Goal: Task Accomplishment & Management: Use online tool/utility

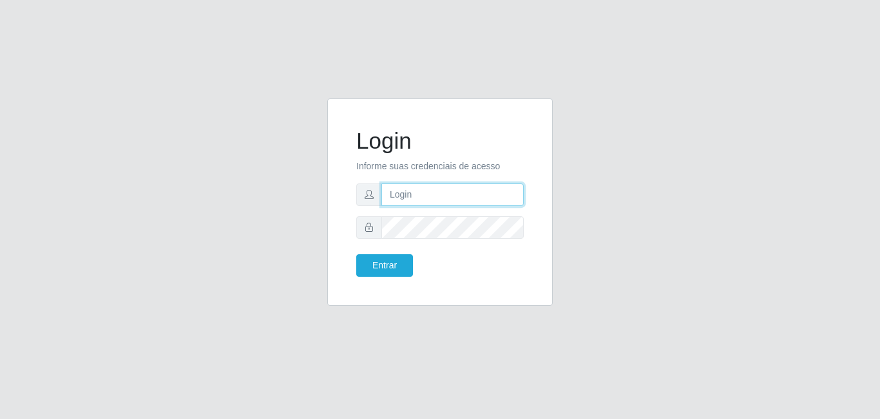
type input "[EMAIL_ADDRESS][DOMAIN_NAME]"
click at [394, 253] on form "Login Informe suas credenciais de acesso [EMAIL_ADDRESS][DOMAIN_NAME] Entrar" at bounding box center [439, 202] width 167 height 149
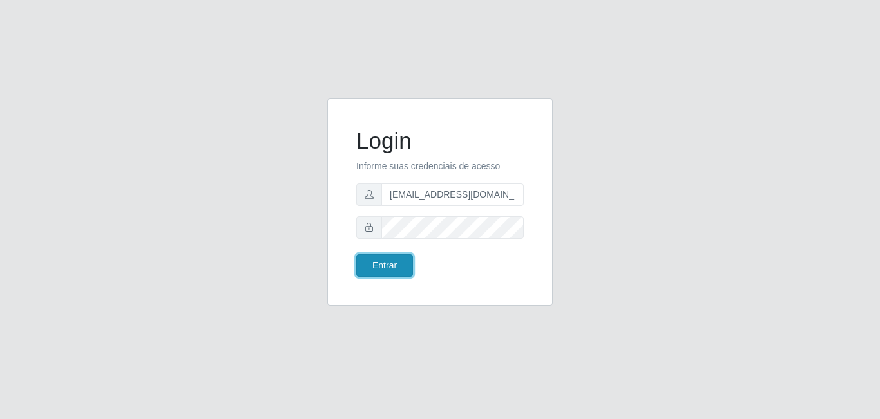
click at [394, 263] on button "Entrar" at bounding box center [384, 265] width 57 height 23
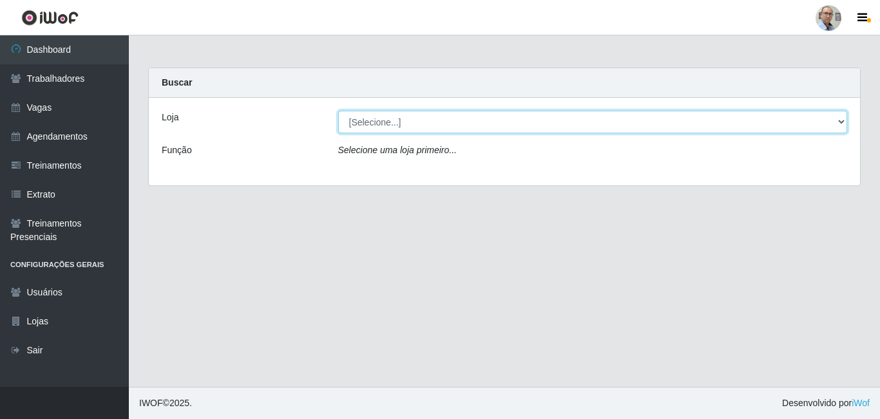
click at [838, 123] on select "[Selecione...] Mar Vermelho - Loja 04" at bounding box center [593, 122] width 510 height 23
select select "251"
click at [338, 111] on select "[Selecione...] Mar Vermelho - Loja 04" at bounding box center [593, 122] width 510 height 23
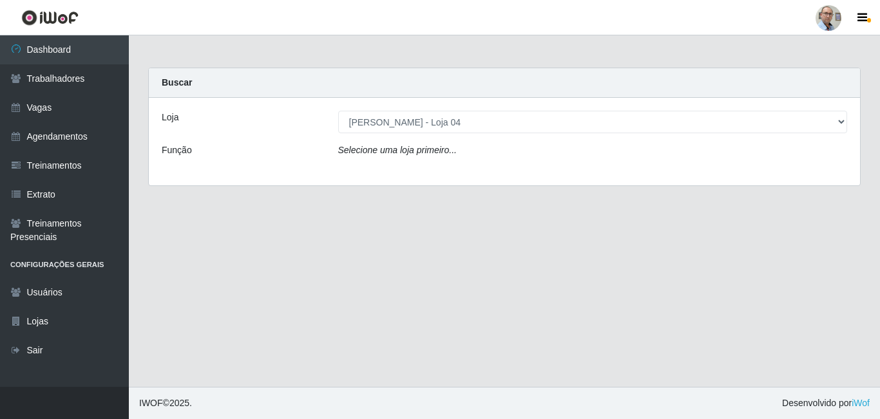
click at [468, 163] on div "Loja [Selecione...] Mar Vermelho - Loja 04 Função Selecione uma loja primeiro..." at bounding box center [504, 142] width 711 height 88
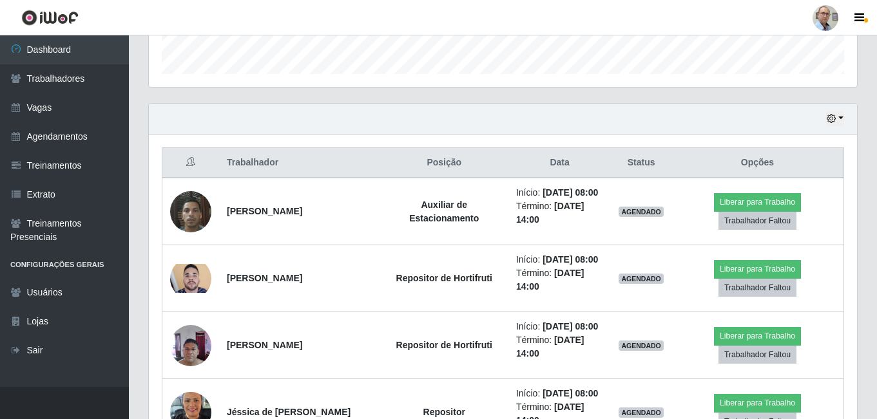
scroll to position [451, 0]
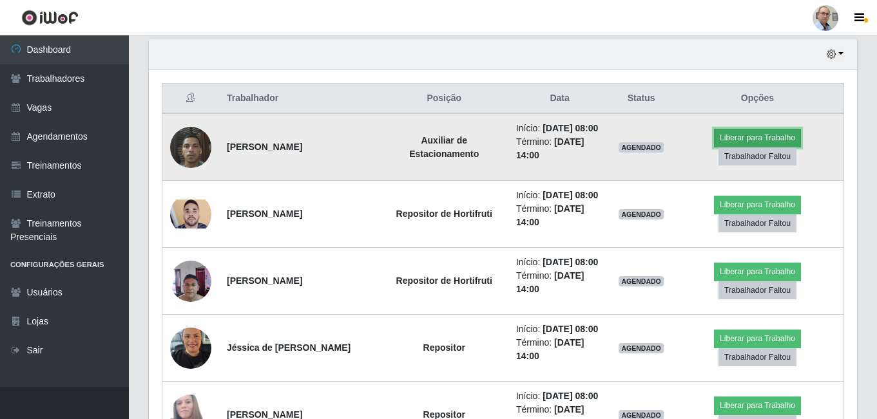
click at [738, 147] on button "Liberar para Trabalho" at bounding box center [757, 138] width 87 height 18
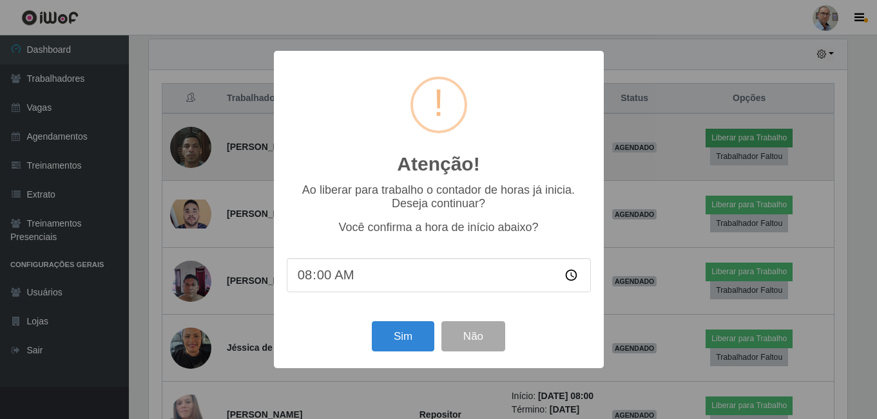
scroll to position [267, 702]
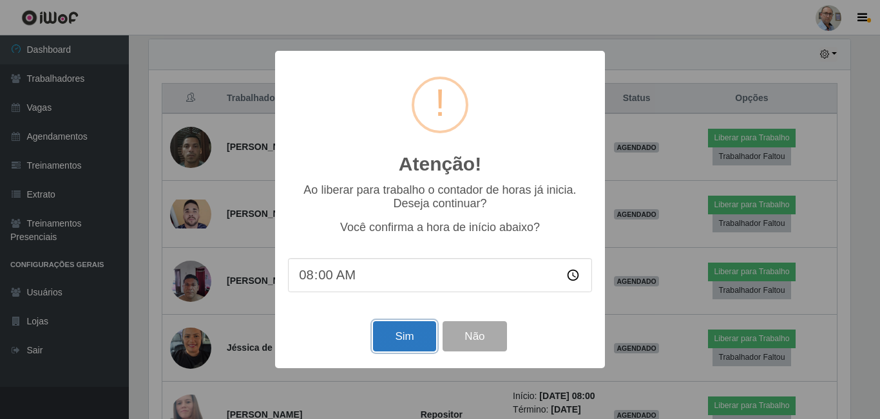
click at [404, 343] on button "Sim" at bounding box center [404, 336] width 62 height 30
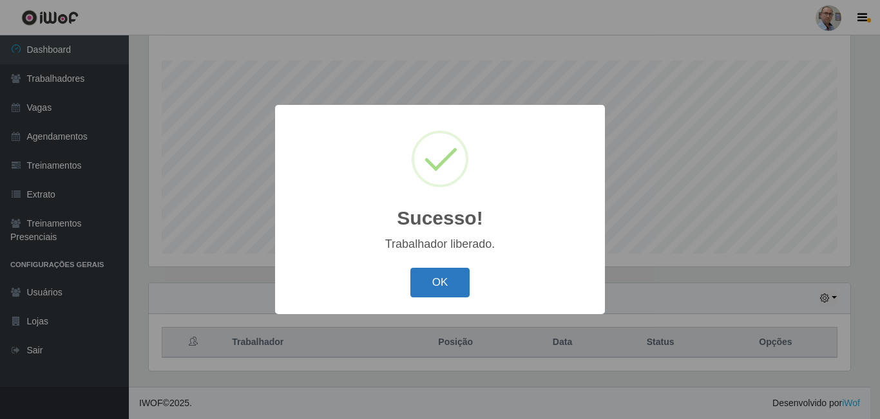
click at [420, 277] on button "OK" at bounding box center [440, 283] width 60 height 30
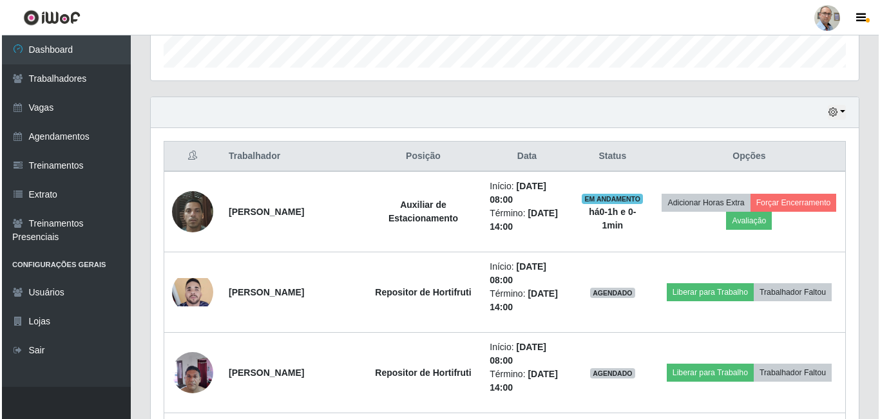
scroll to position [400, 0]
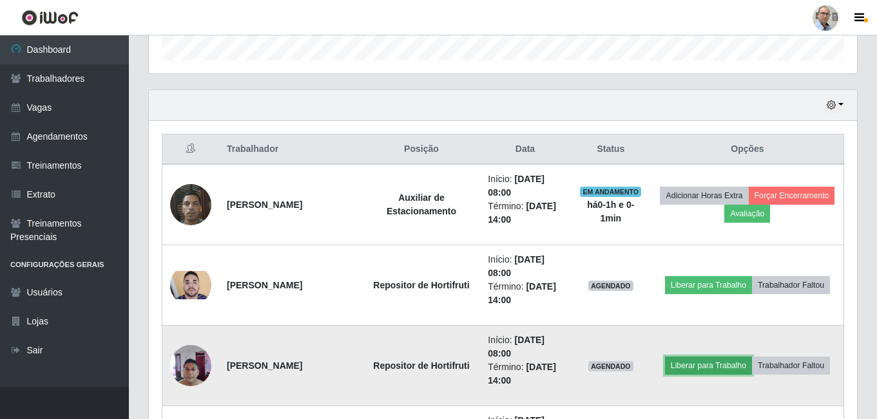
click at [691, 361] on button "Liberar para Trabalho" at bounding box center [708, 366] width 87 height 18
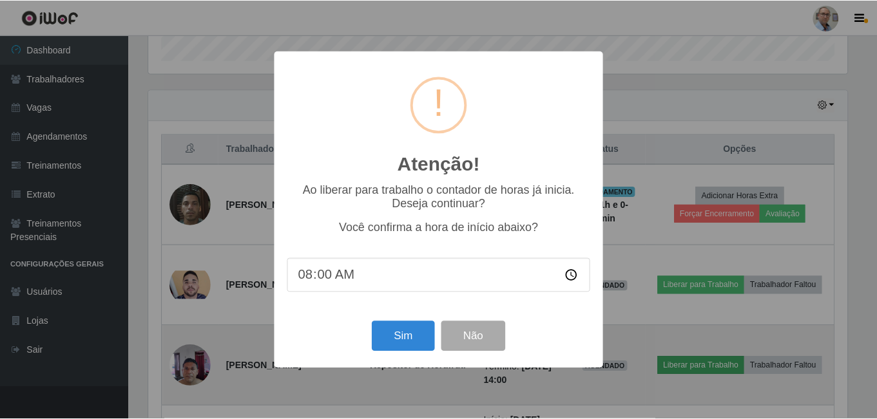
scroll to position [267, 702]
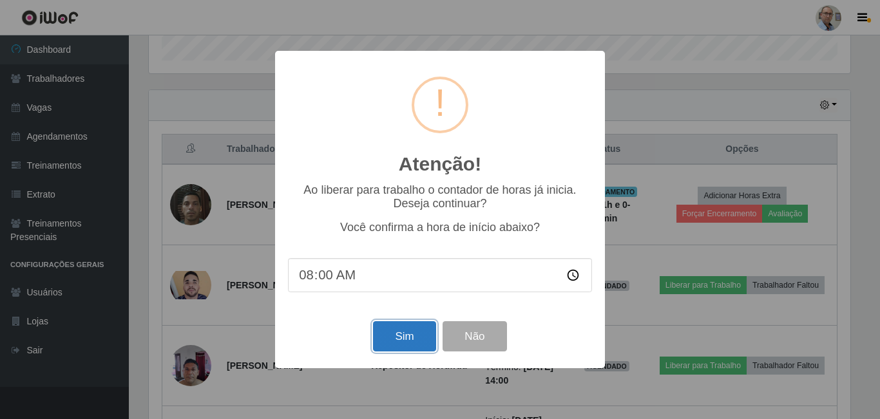
click at [403, 343] on button "Sim" at bounding box center [404, 336] width 62 height 30
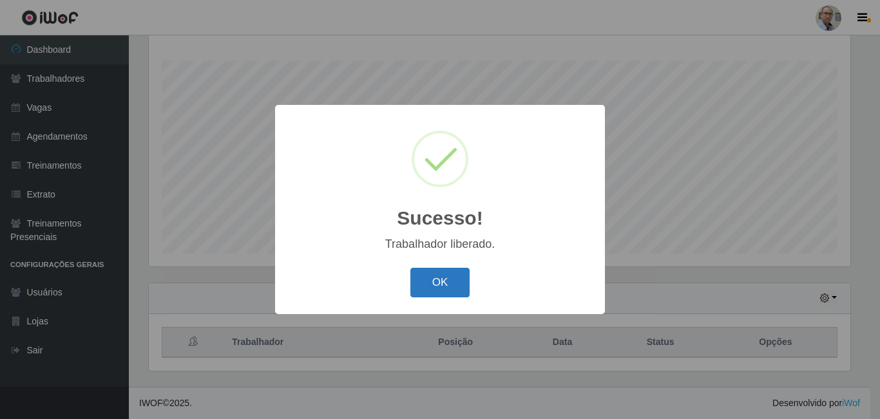
click at [434, 285] on button "OK" at bounding box center [440, 283] width 60 height 30
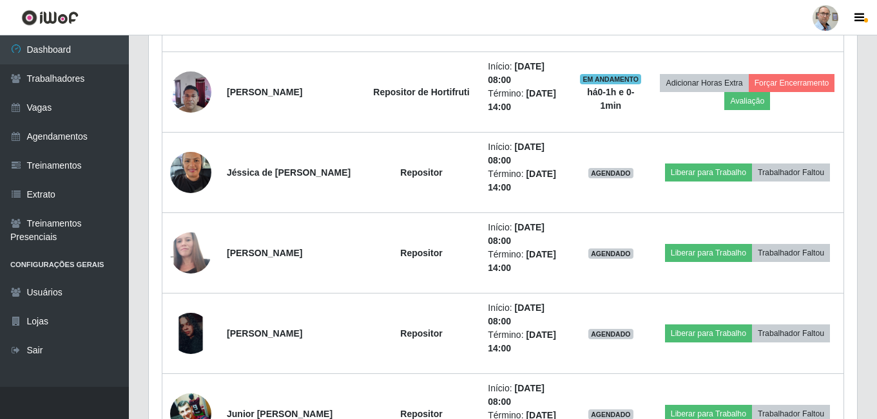
scroll to position [722, 0]
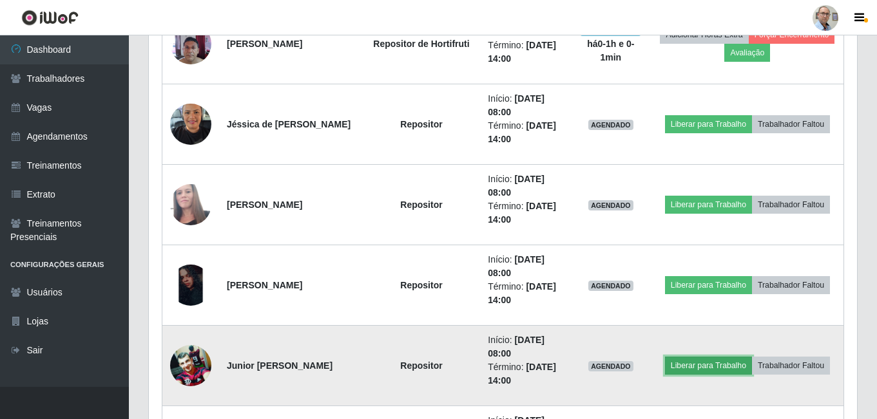
click at [701, 361] on button "Liberar para Trabalho" at bounding box center [708, 366] width 87 height 18
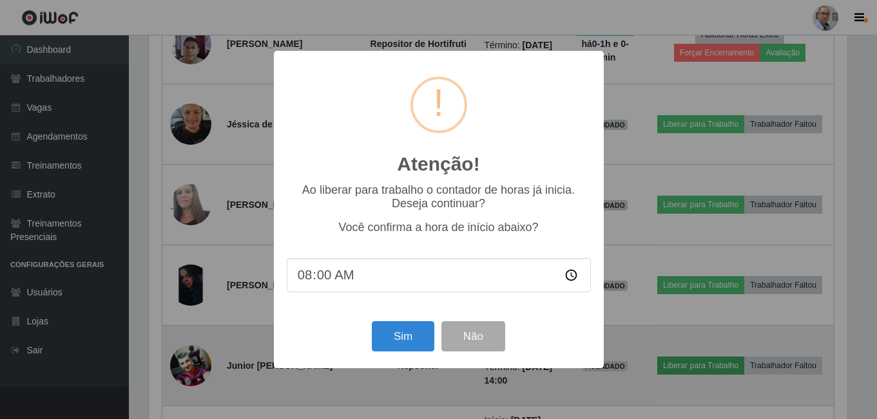
scroll to position [267, 702]
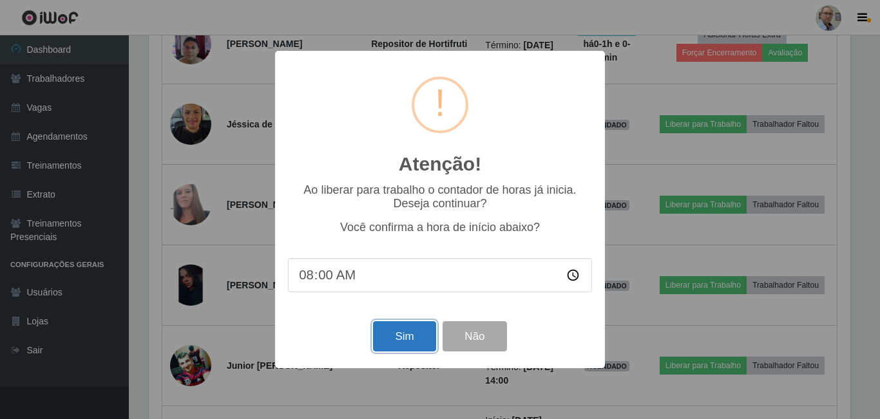
click at [399, 336] on button "Sim" at bounding box center [404, 336] width 62 height 30
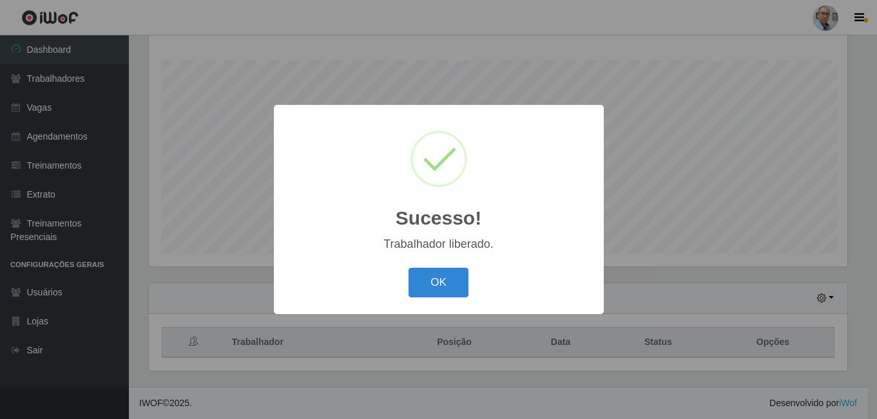
scroll to position [0, 0]
click at [446, 295] on button "OK" at bounding box center [440, 283] width 60 height 30
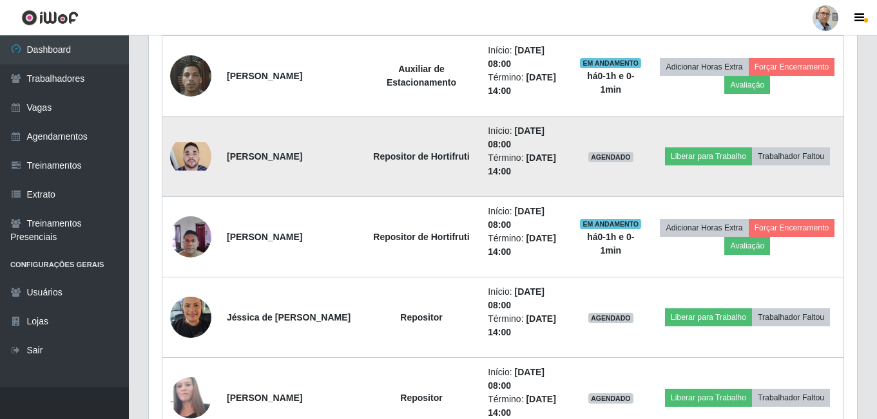
click at [205, 162] on img at bounding box center [190, 156] width 41 height 28
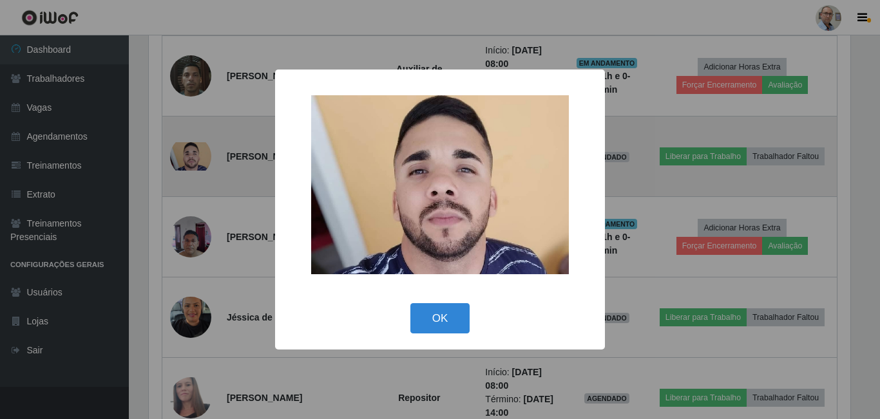
click at [205, 162] on div "× OK Cancel" at bounding box center [440, 209] width 880 height 419
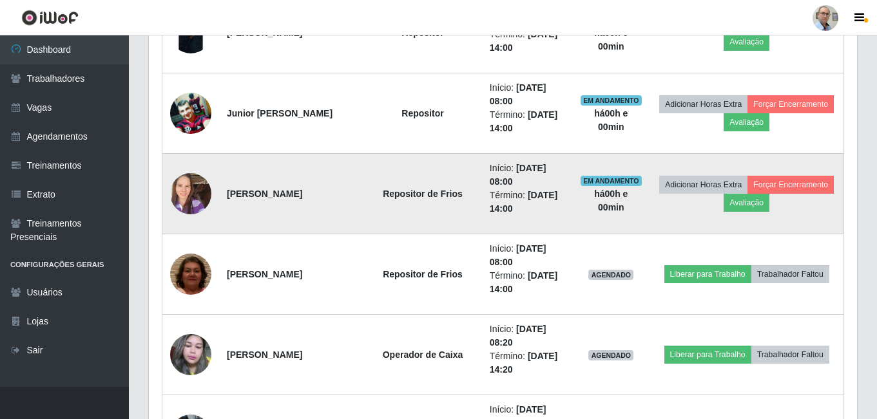
scroll to position [980, 0]
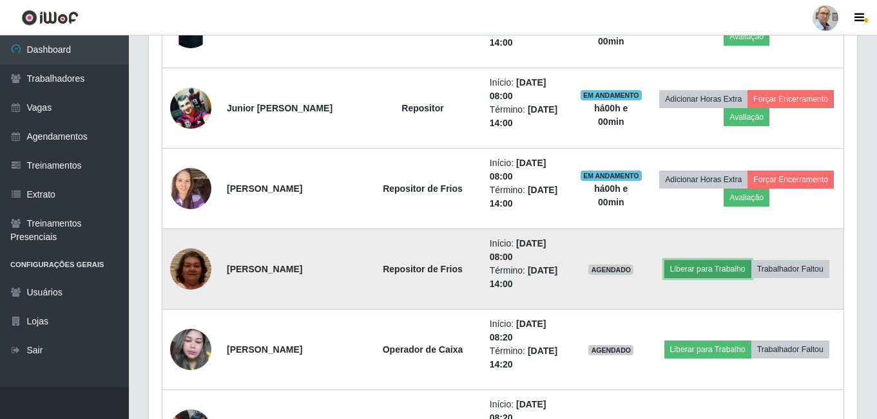
click at [705, 268] on button "Liberar para Trabalho" at bounding box center [707, 269] width 87 height 18
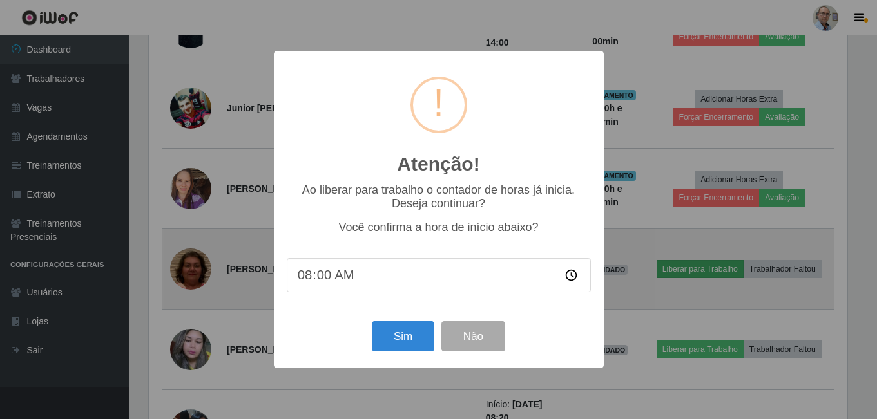
scroll to position [267, 702]
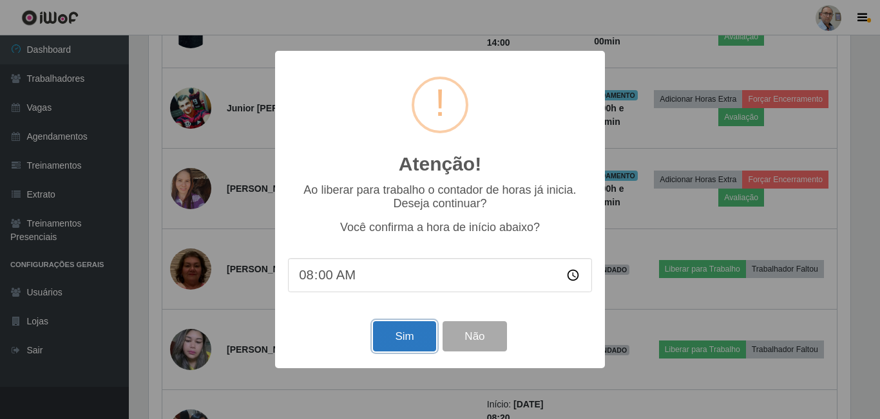
click at [408, 336] on button "Sim" at bounding box center [404, 336] width 62 height 30
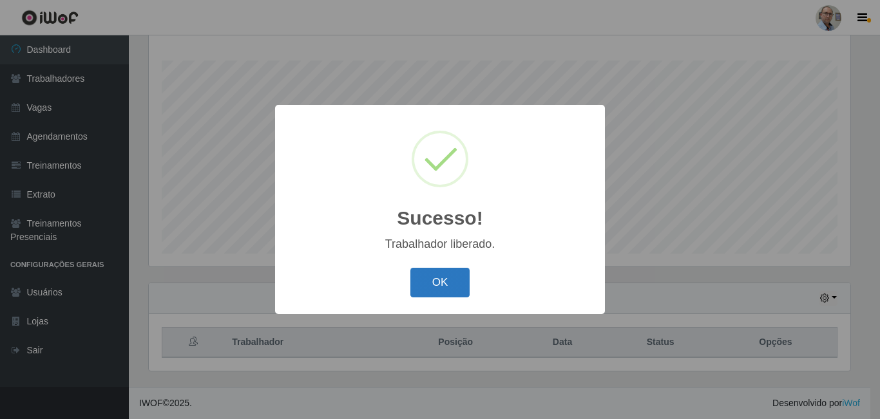
click at [423, 289] on button "OK" at bounding box center [440, 283] width 60 height 30
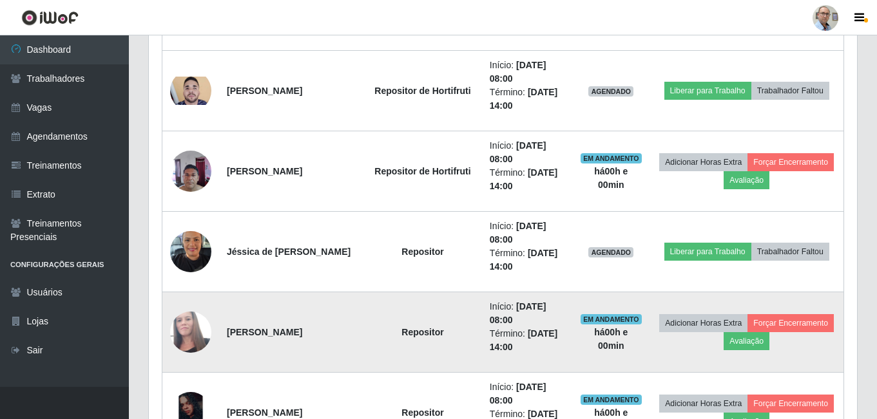
scroll to position [593, 0]
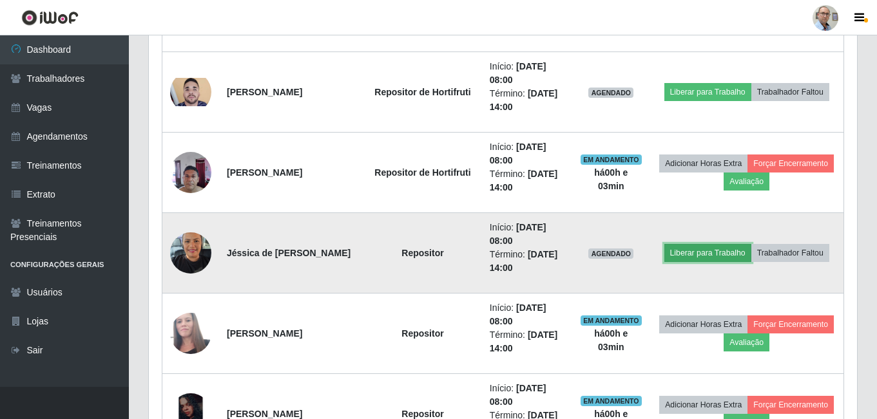
click at [729, 254] on button "Liberar para Trabalho" at bounding box center [707, 253] width 87 height 18
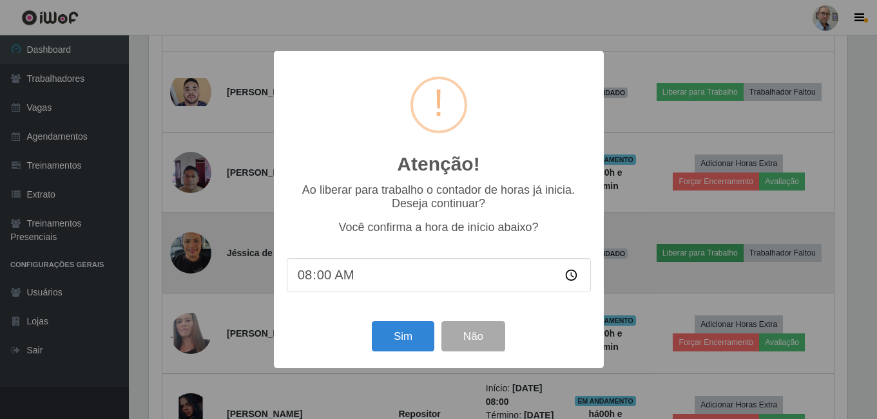
scroll to position [267, 702]
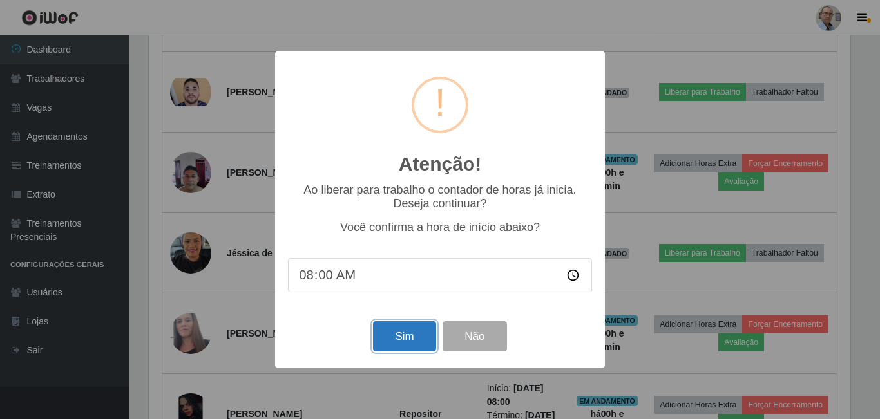
click at [415, 337] on button "Sim" at bounding box center [404, 336] width 62 height 30
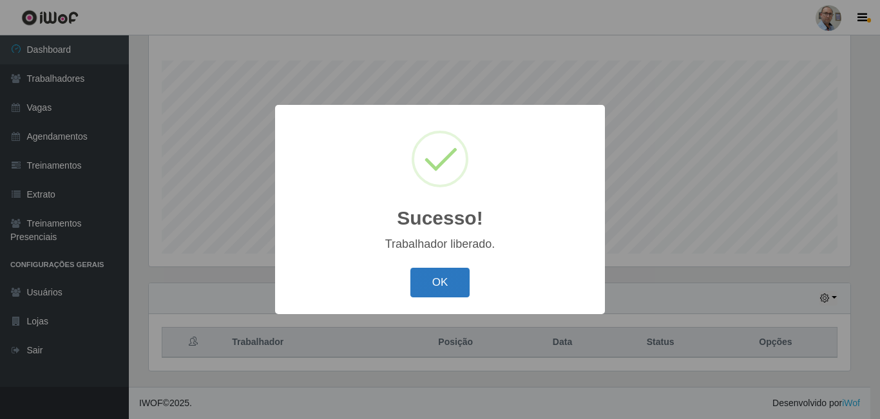
click at [434, 282] on button "OK" at bounding box center [440, 283] width 60 height 30
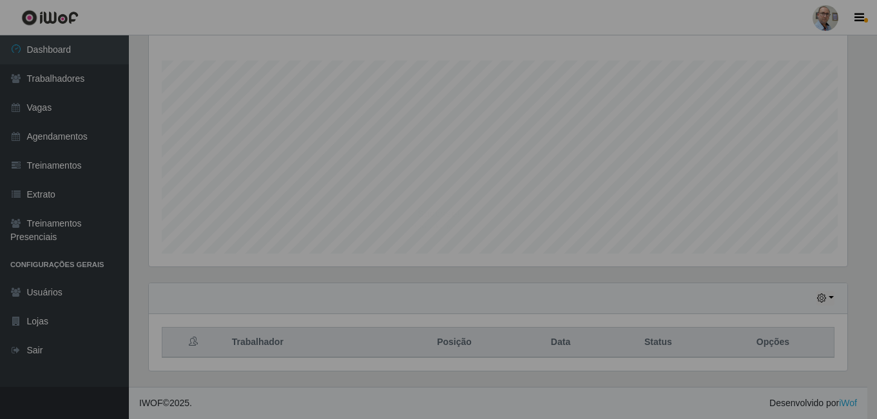
scroll to position [267, 708]
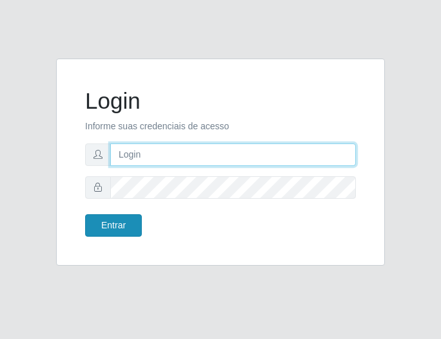
type input "[EMAIL_ADDRESS][DOMAIN_NAME]"
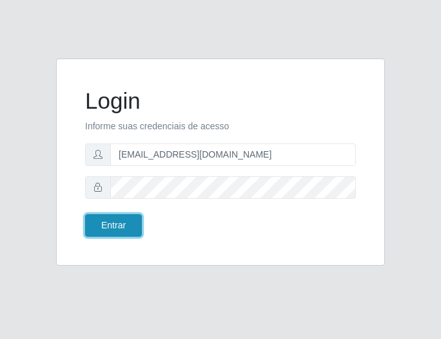
click at [121, 222] on button "Entrar" at bounding box center [113, 226] width 57 height 23
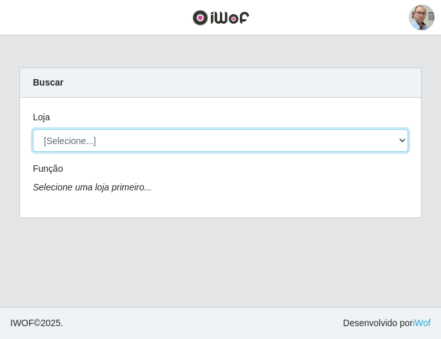
click at [400, 144] on select "[Selecione...] Mar Vermelho - Loja 04" at bounding box center [220, 140] width 375 height 23
select select "251"
click at [33, 129] on select "[Selecione...] Mar Vermelho - Loja 04" at bounding box center [220, 140] width 375 height 23
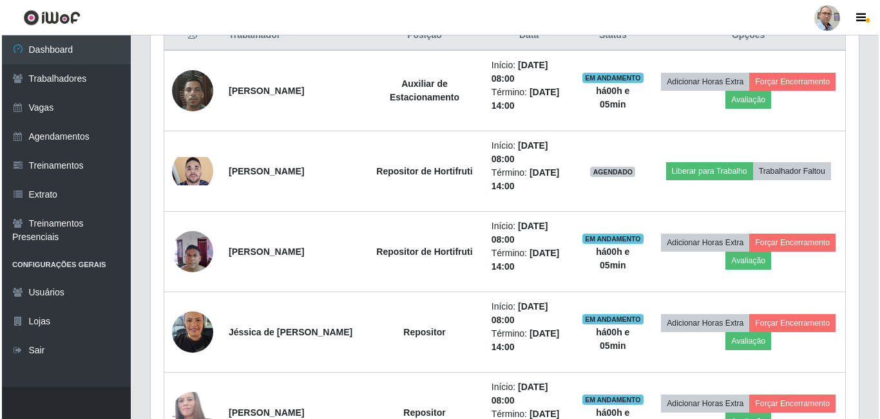
scroll to position [515, 0]
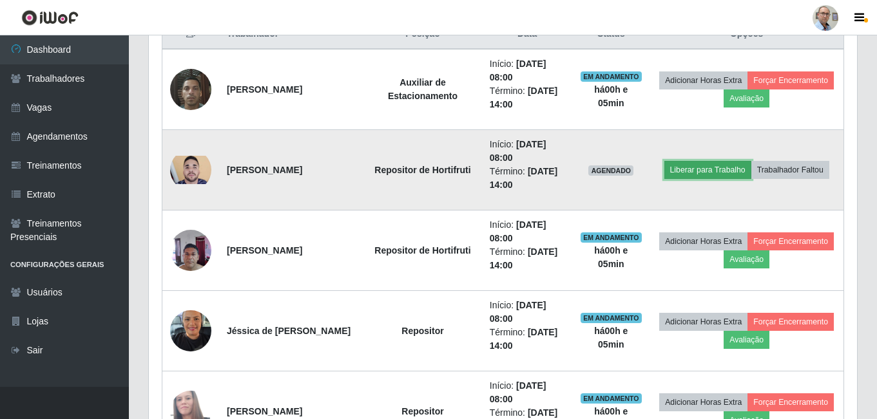
click at [440, 171] on button "Liberar para Trabalho" at bounding box center [707, 170] width 87 height 18
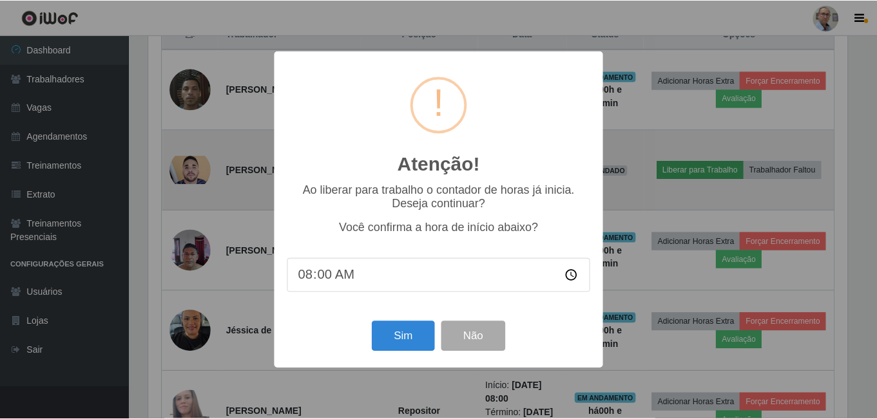
scroll to position [267, 702]
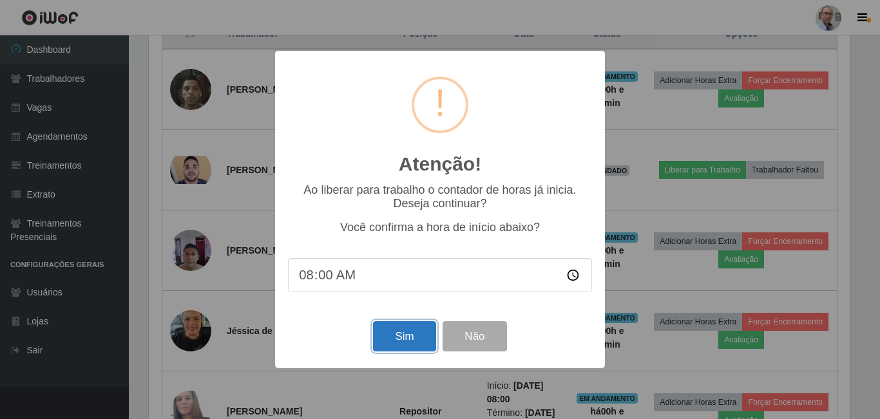
click at [406, 317] on button "Sim" at bounding box center [404, 336] width 62 height 30
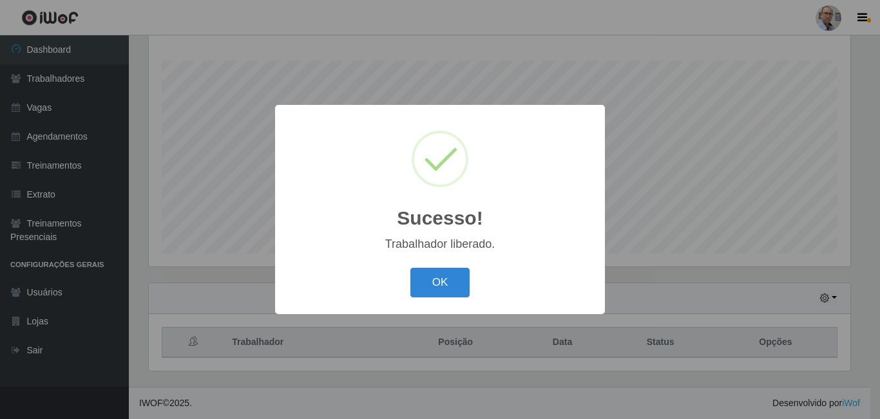
click at [417, 265] on div "OK Cancel" at bounding box center [440, 282] width 304 height 37
click at [421, 274] on button "OK" at bounding box center [440, 283] width 60 height 30
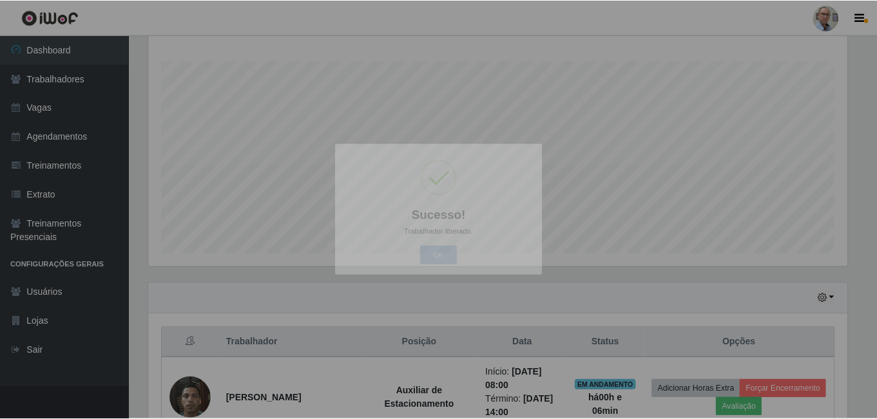
scroll to position [267, 708]
